Goal: Information Seeking & Learning: Check status

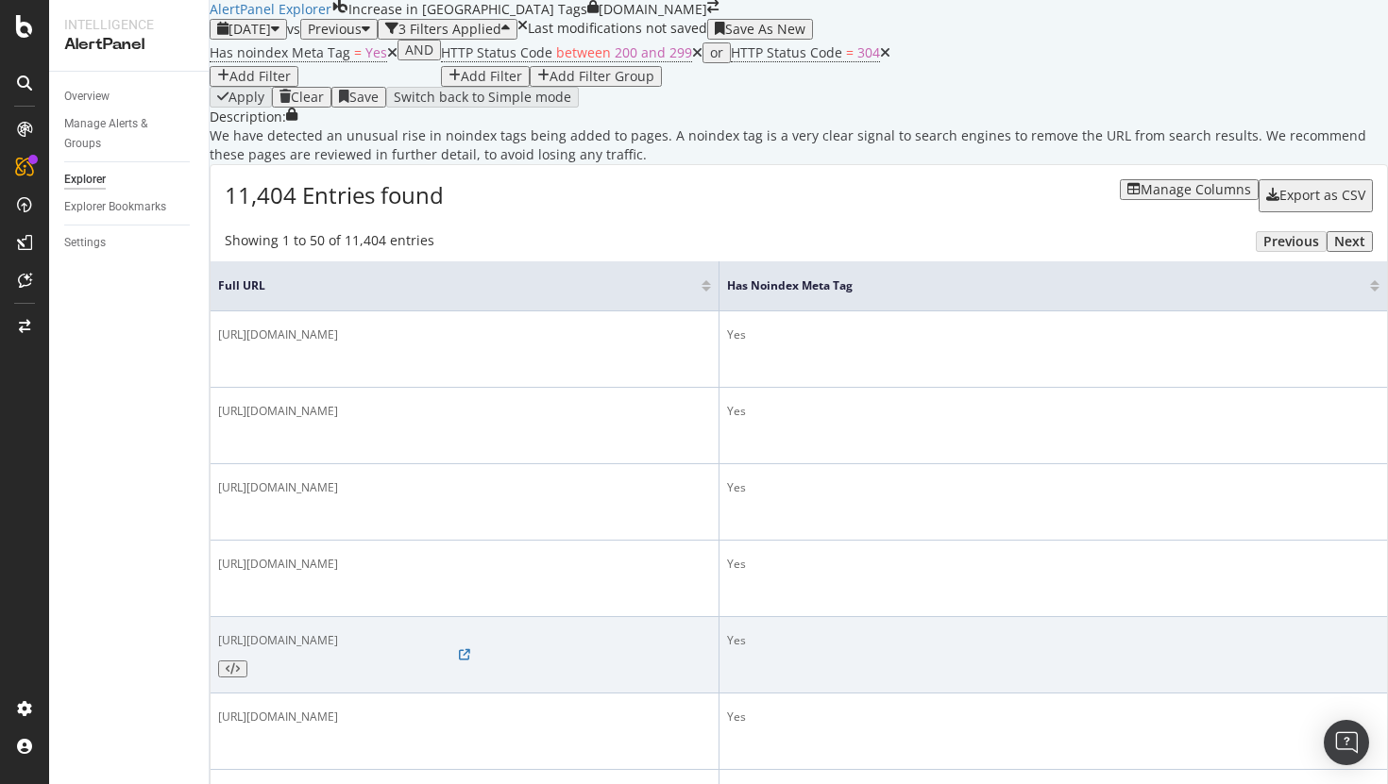
scroll to position [1785, 0]
